Goal: Find specific page/section: Find specific page/section

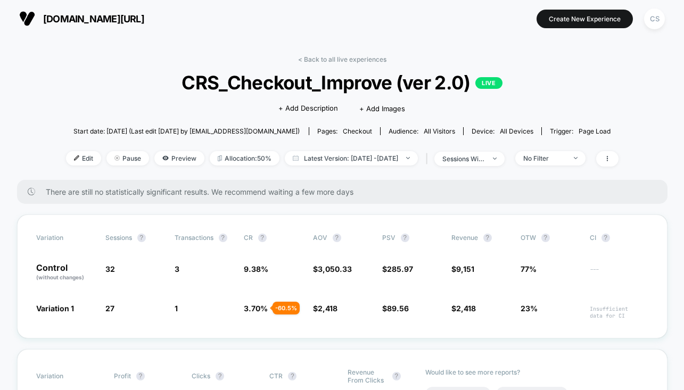
click at [339, 59] on link "< Back to all live experiences" at bounding box center [342, 59] width 88 height 8
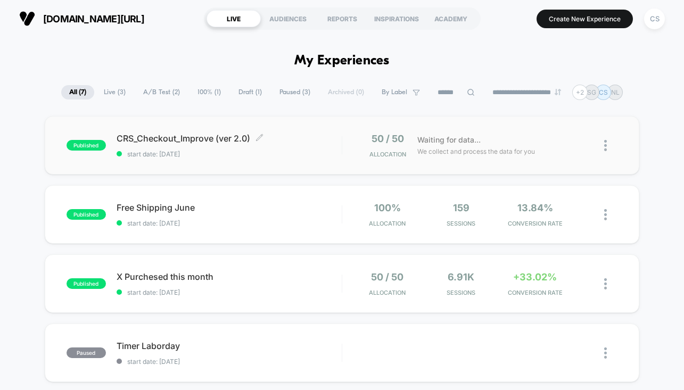
click at [220, 155] on span "start date: [DATE]" at bounding box center [229, 154] width 225 height 8
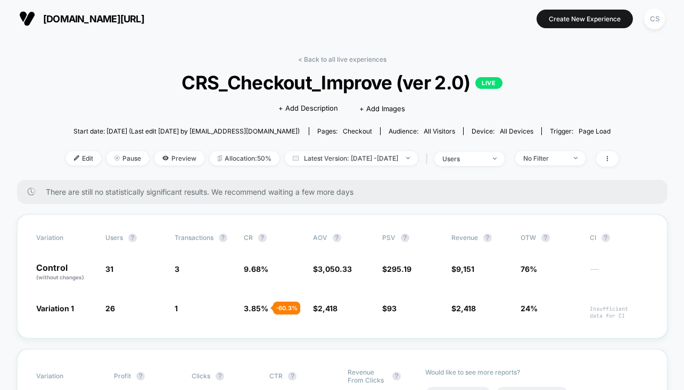
click at [574, 84] on span "CRS_Checkout_Improve (ver 2.0) LIVE" at bounding box center [341, 82] width 497 height 22
click at [588, 84] on span "CRS_Checkout_Improve (ver 2.0) LIVE" at bounding box center [341, 82] width 497 height 22
click at [590, 84] on span "CRS_Checkout_Improve (ver 2.0) LIVE" at bounding box center [341, 82] width 497 height 22
click at [554, 101] on div "< Back to all live experiences CRS_Checkout_Improve (ver 2.0) LIVE Click to edi…" at bounding box center [342, 117] width 552 height 124
click at [567, 78] on span "CRS_Checkout_Improve (ver 2.0) LIVE" at bounding box center [341, 82] width 497 height 22
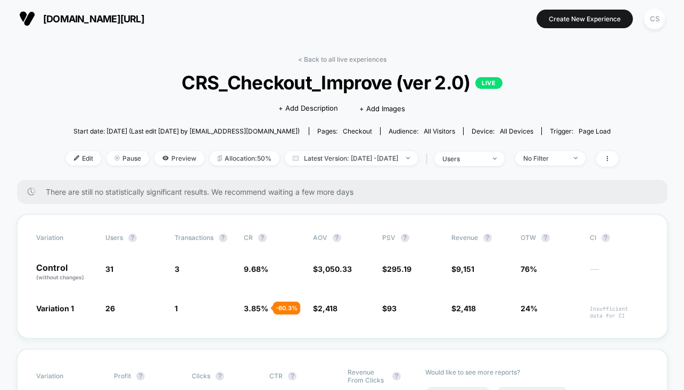
click at [572, 89] on span "CRS_Checkout_Improve (ver 2.0) LIVE" at bounding box center [341, 82] width 497 height 22
click at [600, 107] on div "< Back to all live experiences CRS_Checkout_Improve (ver 2.0) LIVE Click to edi…" at bounding box center [342, 117] width 552 height 124
click at [428, 87] on span "CRS_Checkout_Improve (ver 2.0) LIVE" at bounding box center [341, 82] width 497 height 22
click at [391, 87] on span "CRS_Checkout_Improve (ver 2.0) LIVE" at bounding box center [341, 82] width 497 height 22
